Goal: Register for event/course

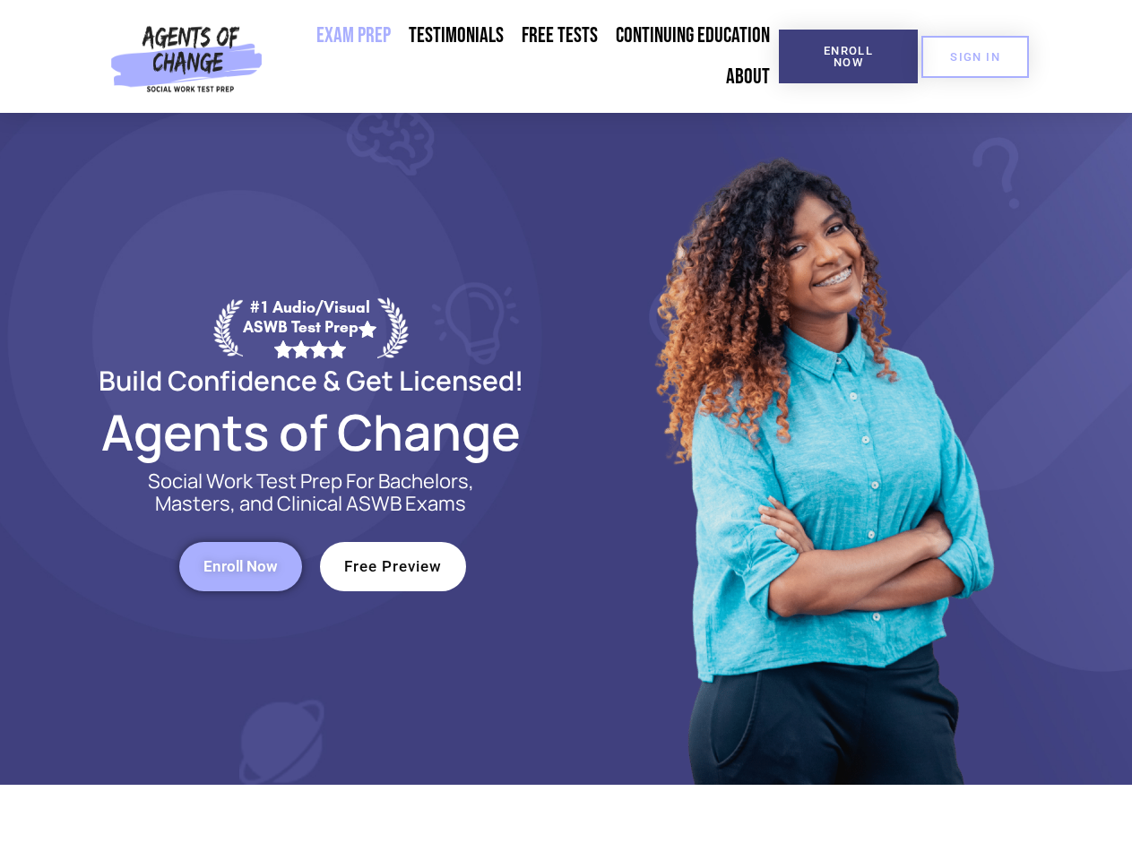
click at [566, 430] on div at bounding box center [821, 449] width 511 height 672
click at [848, 56] on span "Enroll Now" at bounding box center [848, 56] width 82 height 23
click at [975, 56] on span "SIGN IN" at bounding box center [975, 57] width 50 height 12
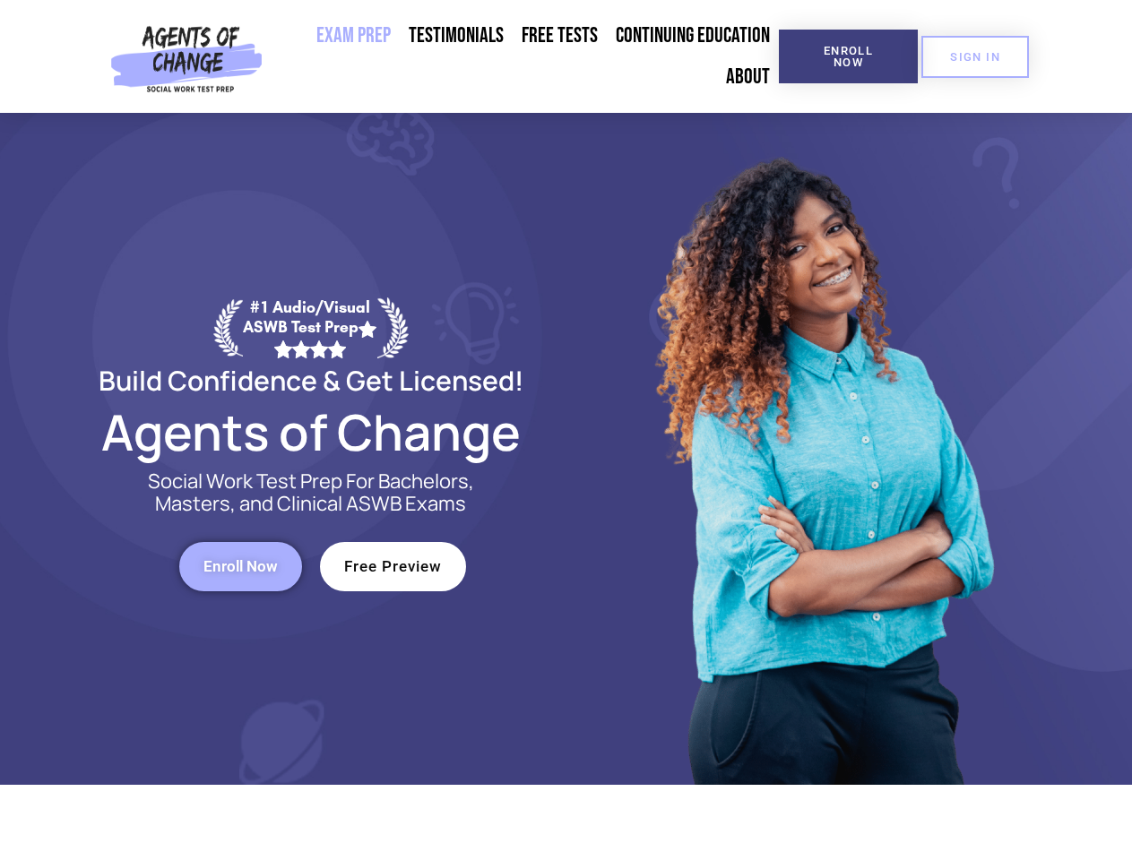
click at [240, 566] on span "Enroll Now" at bounding box center [240, 566] width 74 height 15
click at [392, 566] on span "Free Preview" at bounding box center [393, 566] width 98 height 15
